Goal: Information Seeking & Learning: Learn about a topic

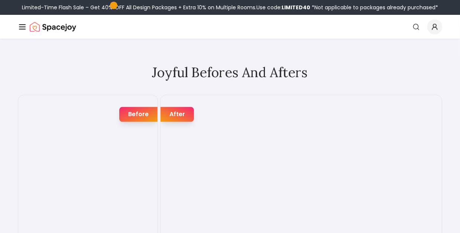
scroll to position [1226, 0]
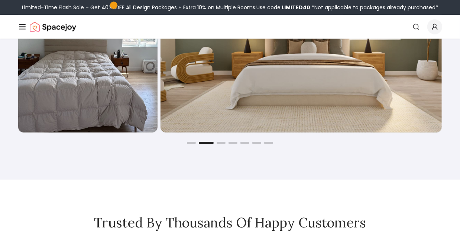
click at [262, 111] on img "2 / 7" at bounding box center [300, 40] width 281 height 186
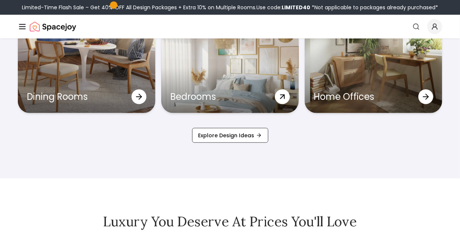
scroll to position [2340, 0]
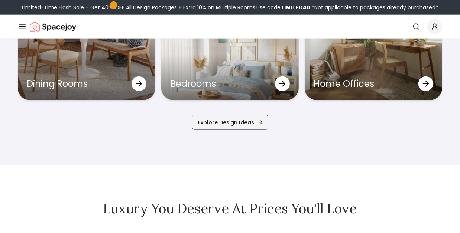
click at [230, 122] on link "Explore Design Ideas" at bounding box center [230, 122] width 76 height 15
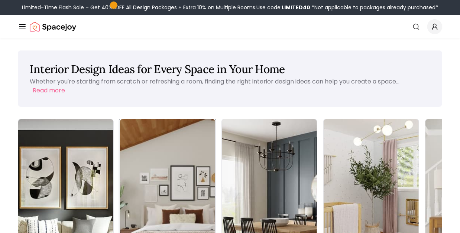
click at [141, 165] on img at bounding box center [168, 203] width 100 height 176
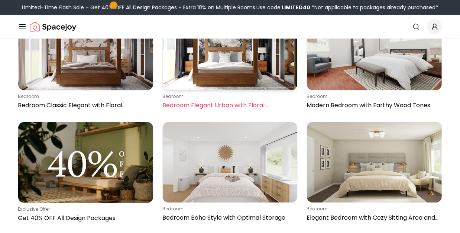
scroll to position [111, 0]
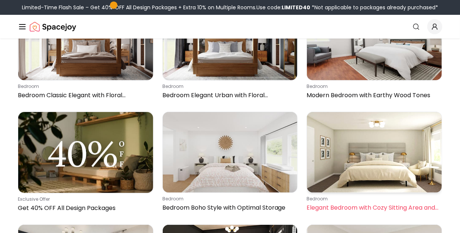
click at [363, 146] on img at bounding box center [374, 152] width 135 height 81
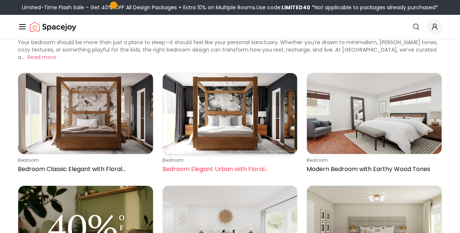
scroll to position [37, 0]
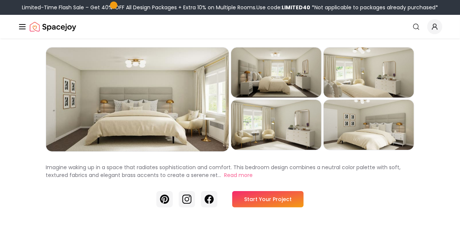
scroll to position [74, 0]
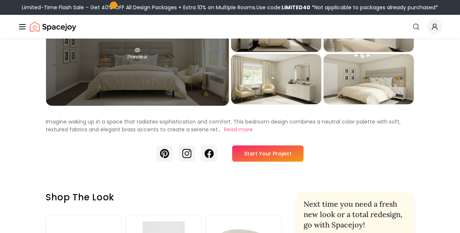
click at [122, 97] on div "Preview" at bounding box center [137, 54] width 183 height 104
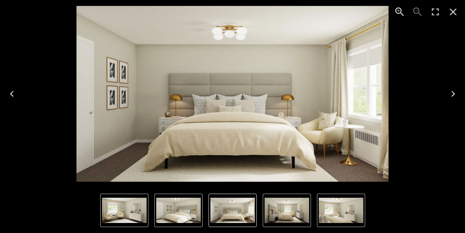
click at [190, 210] on img "5 of 5" at bounding box center [178, 210] width 45 height 25
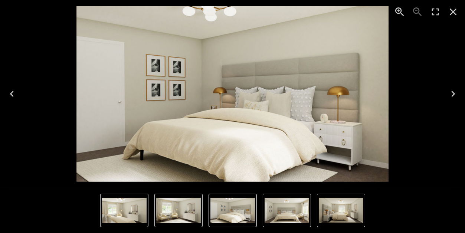
click at [150, 211] on nav "Thumbnails" at bounding box center [232, 210] width 265 height 33
click at [142, 213] on img "3 of 5" at bounding box center [124, 210] width 45 height 25
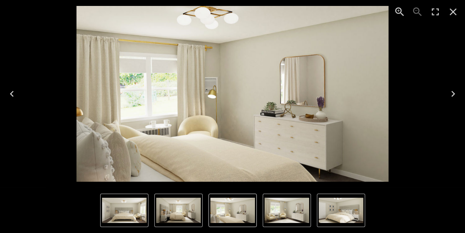
click at [234, 214] on img "3 of 5" at bounding box center [233, 210] width 45 height 25
click at [191, 212] on img "2 of 5" at bounding box center [178, 210] width 45 height 25
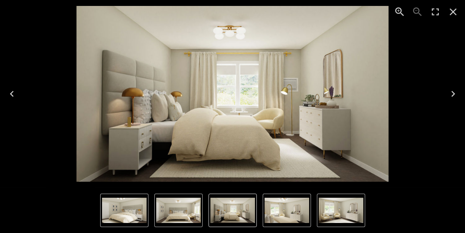
click at [330, 212] on img "4 of 5" at bounding box center [341, 210] width 45 height 25
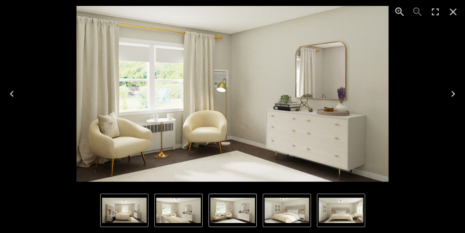
click at [287, 215] on img "5 of 5" at bounding box center [287, 210] width 45 height 25
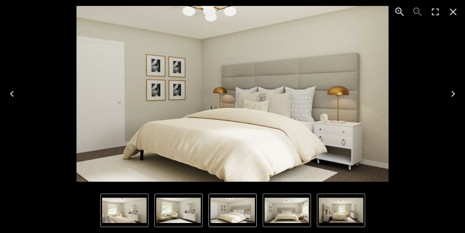
click at [225, 211] on img "5 of 5" at bounding box center [233, 210] width 45 height 25
click at [195, 214] on img "4 of 5" at bounding box center [178, 210] width 45 height 25
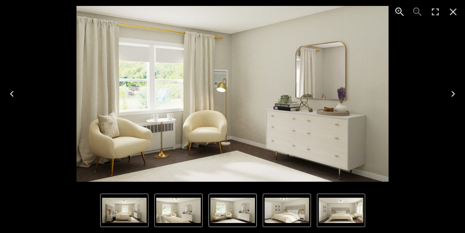
click at [169, 214] on img "3 of 5" at bounding box center [178, 210] width 45 height 25
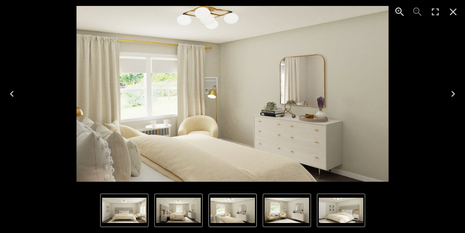
click at [133, 217] on img "1 of 5" at bounding box center [124, 210] width 45 height 25
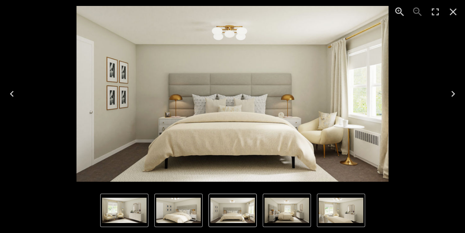
drag, startPoint x: 198, startPoint y: 59, endPoint x: 193, endPoint y: 53, distance: 7.9
click at [198, 57] on img "1 of 5" at bounding box center [233, 94] width 313 height 176
click at [199, 66] on img "1 of 5" at bounding box center [233, 94] width 313 height 176
drag, startPoint x: 260, startPoint y: 104, endPoint x: 386, endPoint y: 103, distance: 125.6
click at [260, 104] on img "1 of 5" at bounding box center [233, 94] width 313 height 176
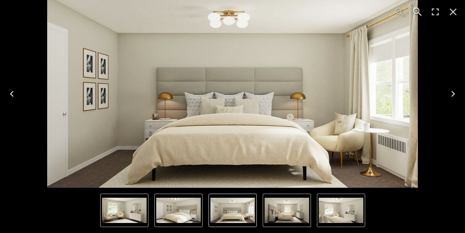
click at [381, 100] on img "1 of 5" at bounding box center [232, 91] width 371 height 209
click at [451, 9] on icon "Close" at bounding box center [454, 12] width 12 height 12
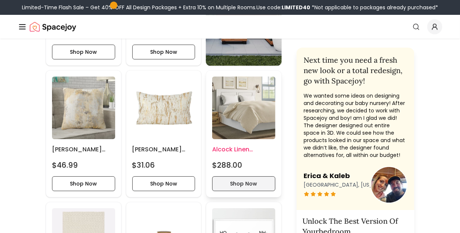
scroll to position [1412, 0]
